Goal: Task Accomplishment & Management: Manage account settings

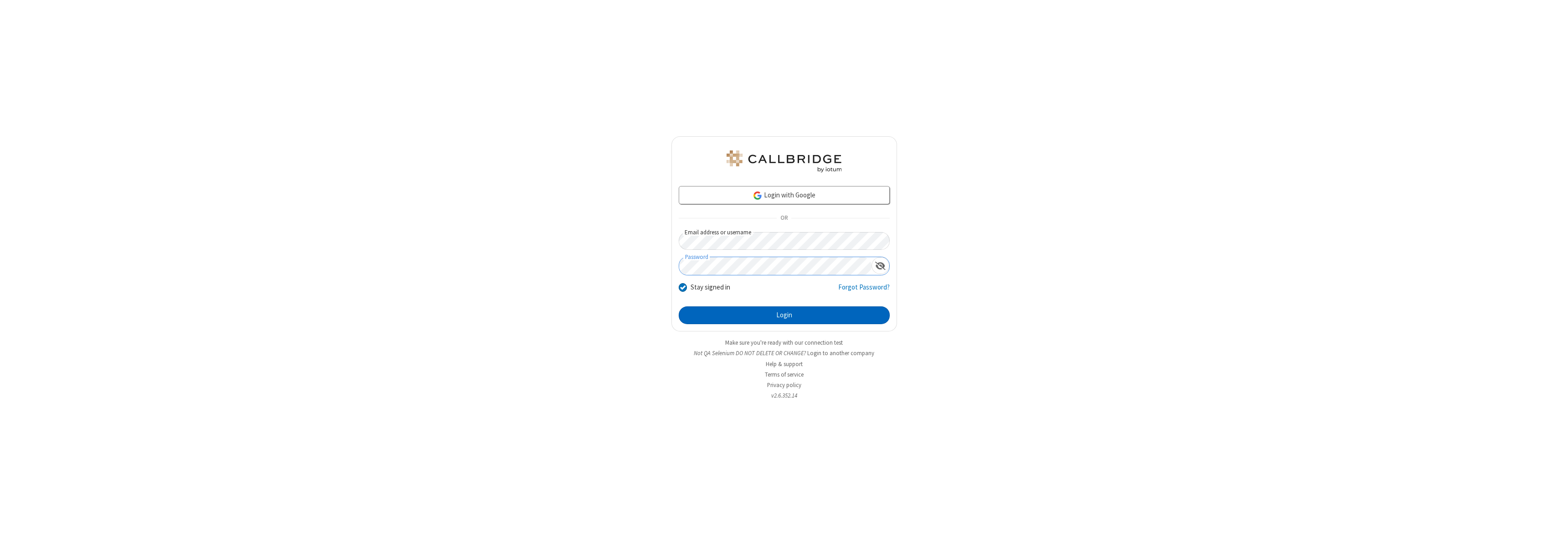
click at [784, 315] on button "Login" at bounding box center [784, 315] width 211 height 18
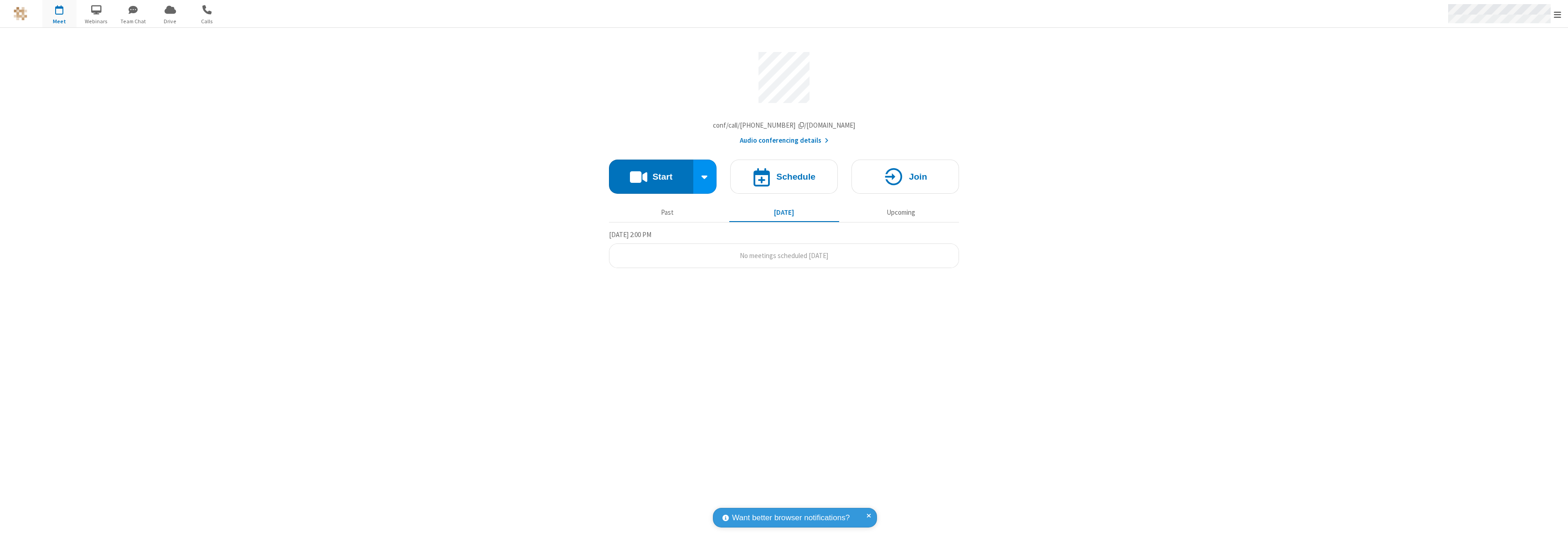
click at [1558, 14] on span "Open menu" at bounding box center [1558, 14] width 8 height 9
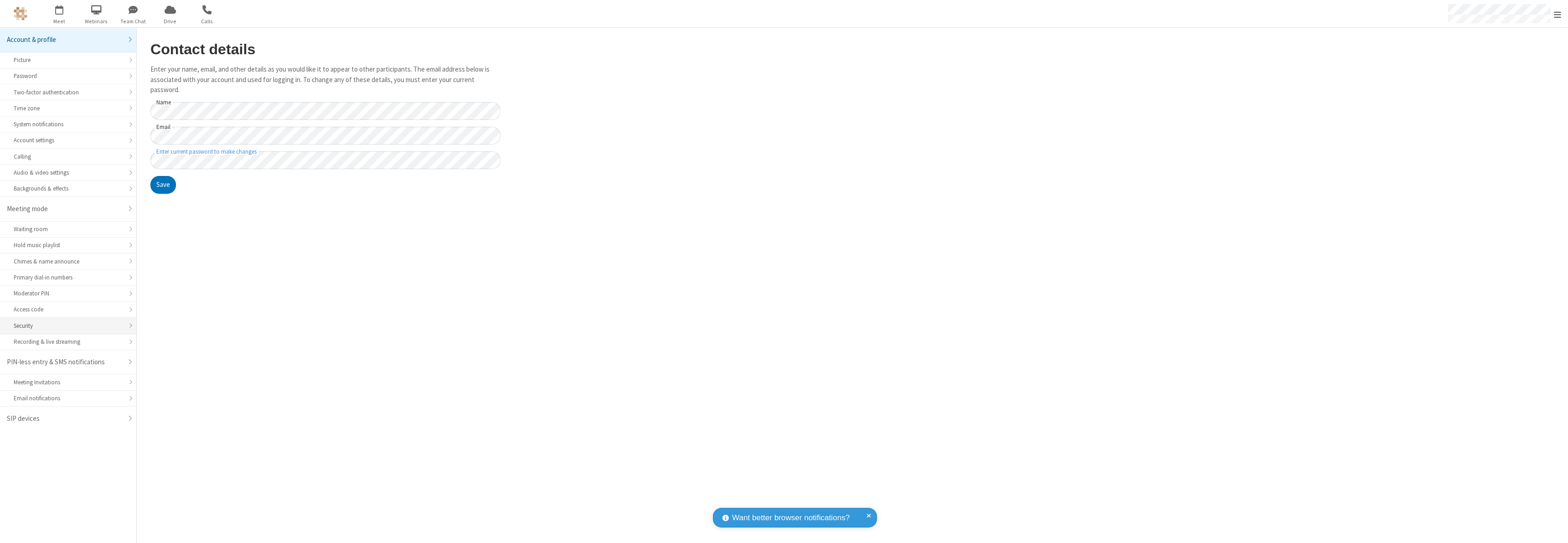
click at [68, 326] on div "Security" at bounding box center [68, 326] width 109 height 9
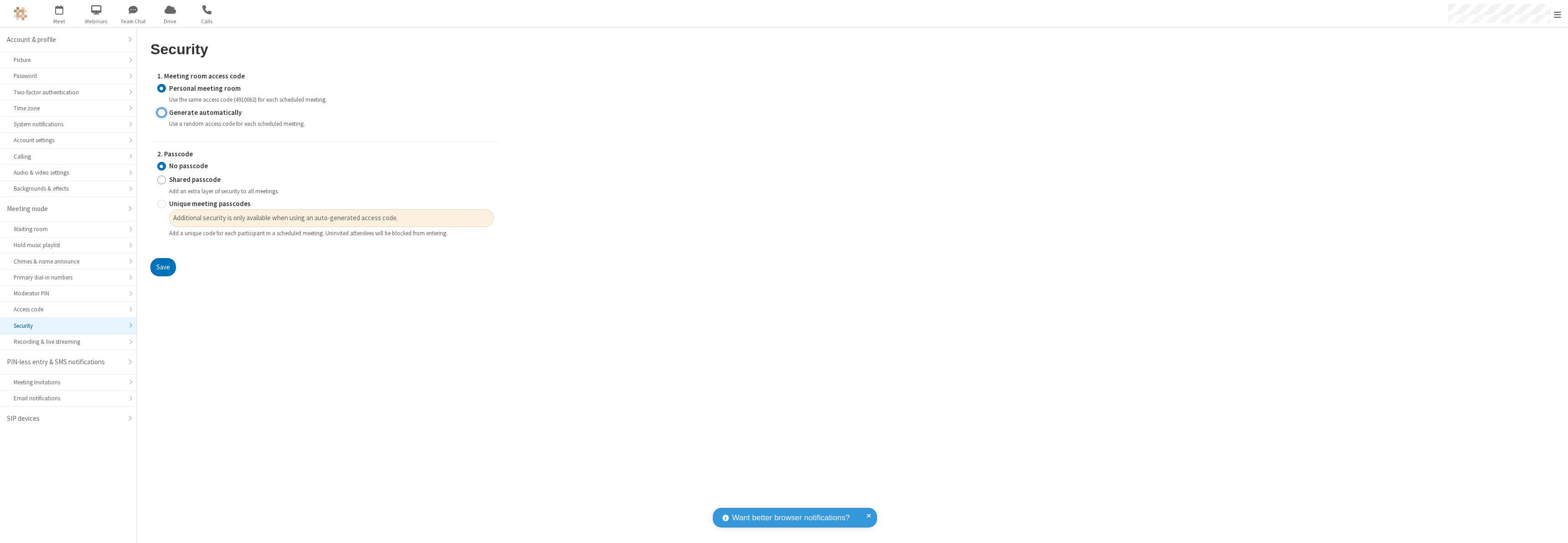
click at [161, 112] on input "Generate automatically" at bounding box center [161, 112] width 9 height 10
radio input "true"
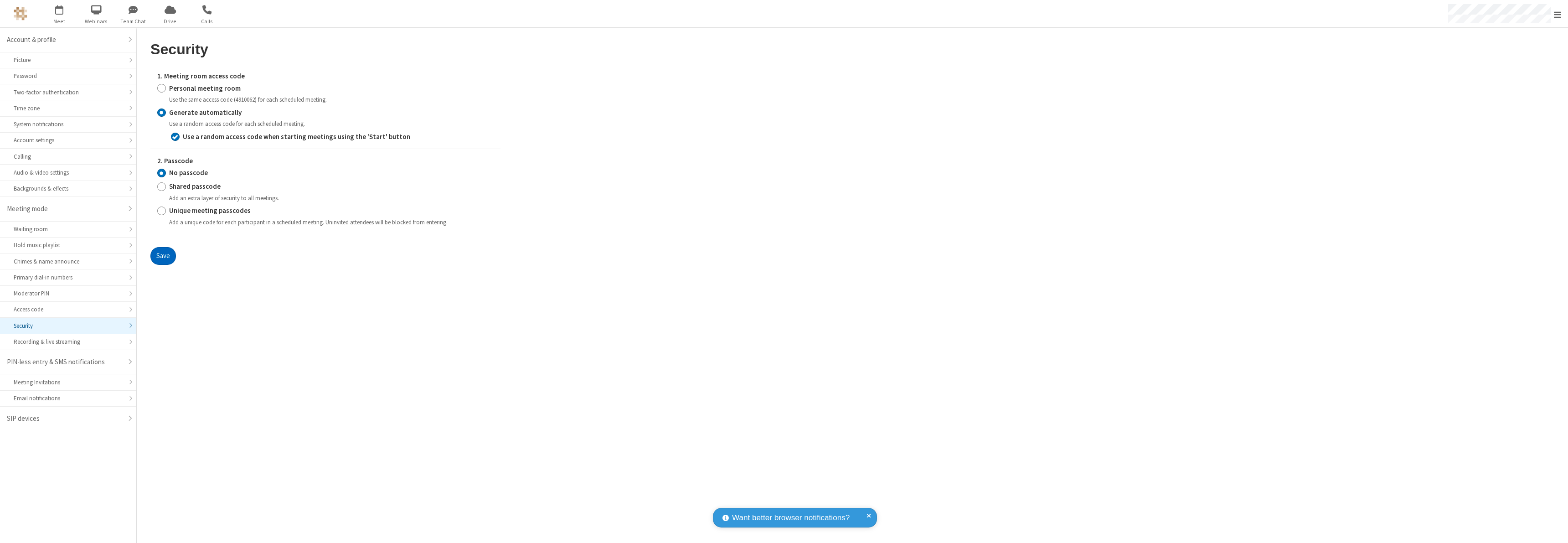
click at [163, 256] on button "Save" at bounding box center [163, 256] width 26 height 18
